Goal: Check status

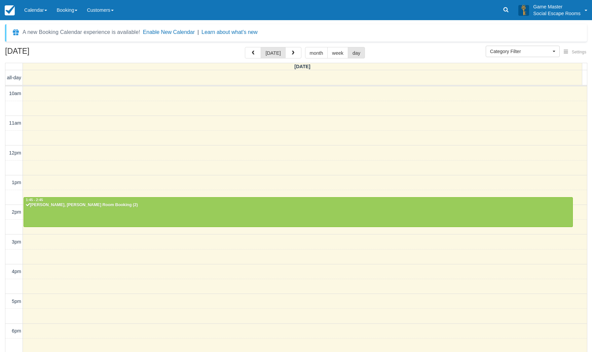
select select
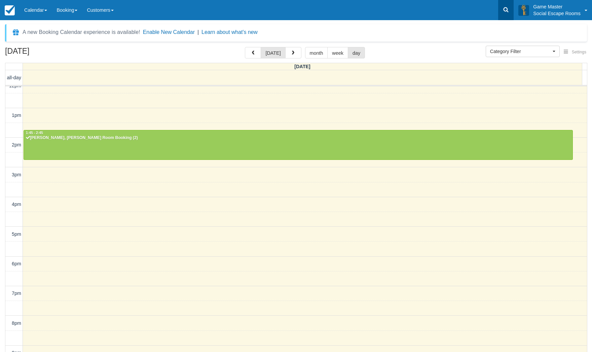
click at [504, 8] on icon at bounding box center [505, 9] width 5 height 5
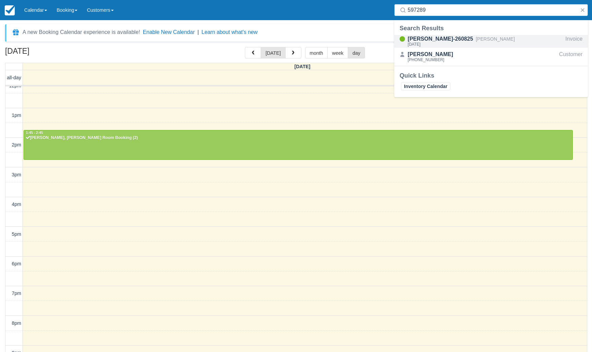
type input "597289"
click at [298, 53] on button "button" at bounding box center [293, 52] width 16 height 11
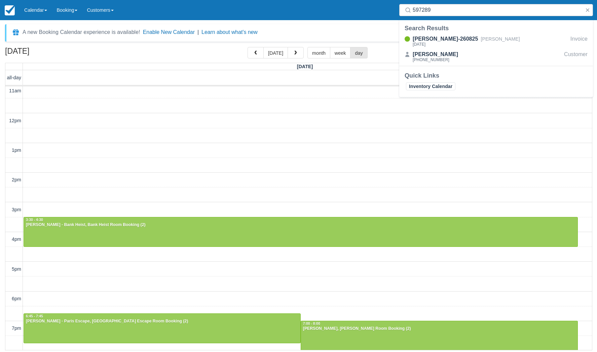
scroll to position [107, 0]
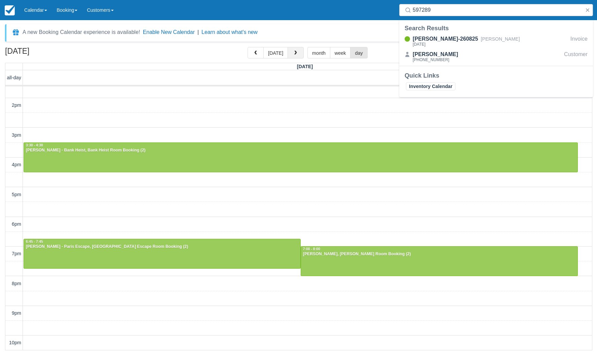
click at [293, 54] on span "button" at bounding box center [295, 53] width 5 height 5
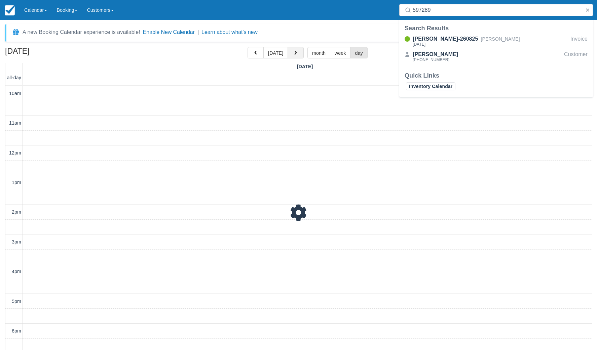
scroll to position [107, 0]
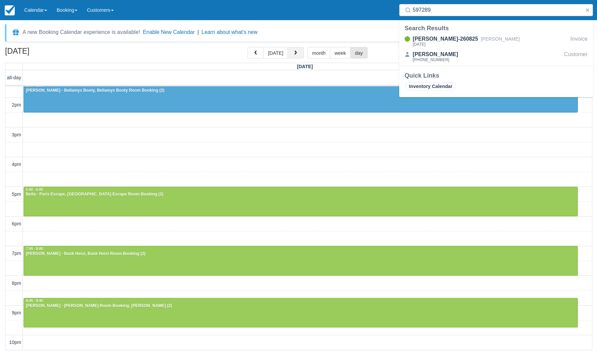
click at [293, 54] on span "button" at bounding box center [295, 53] width 5 height 5
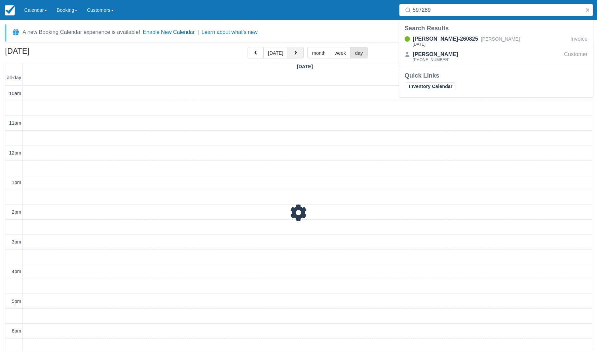
scroll to position [107, 0]
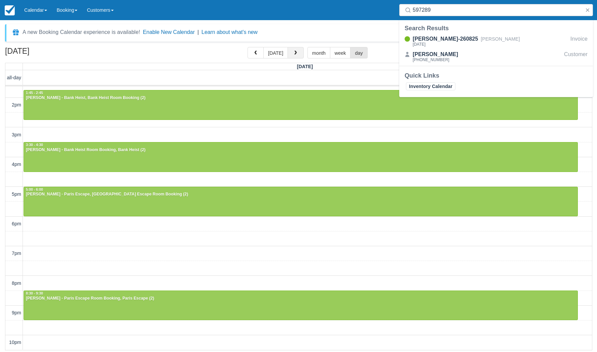
click at [294, 54] on span "button" at bounding box center [295, 53] width 5 height 5
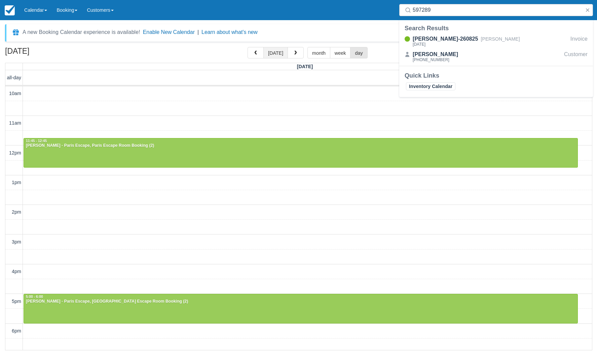
click at [276, 57] on button "[DATE]" at bounding box center [275, 52] width 25 height 11
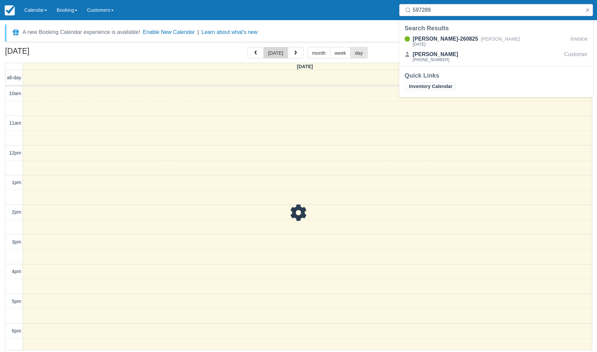
scroll to position [107, 0]
